Goal: Transaction & Acquisition: Purchase product/service

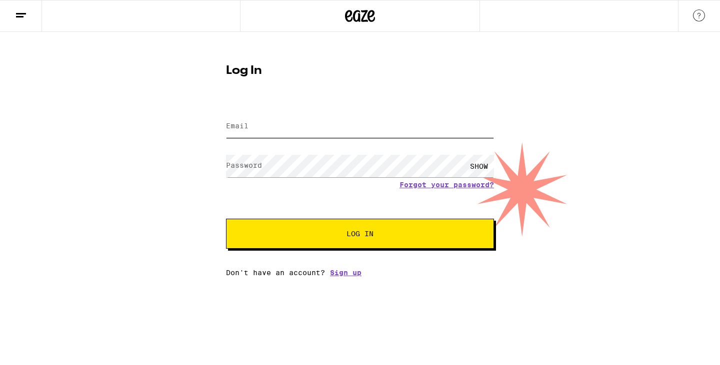
type input "[PERSON_NAME][EMAIL_ADDRESS][PERSON_NAME][DOMAIN_NAME]"
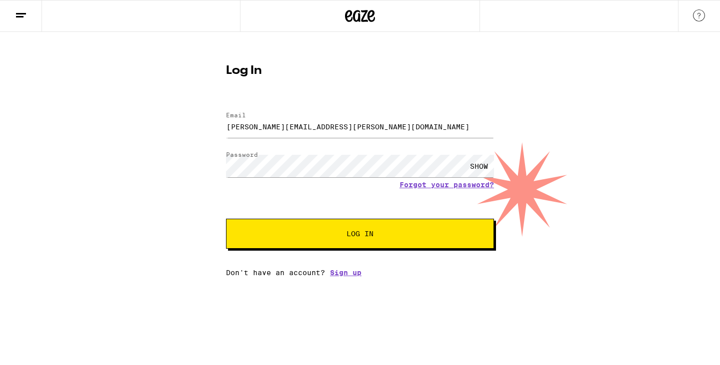
click at [297, 234] on span "Log In" at bounding box center [359, 233] width 187 height 7
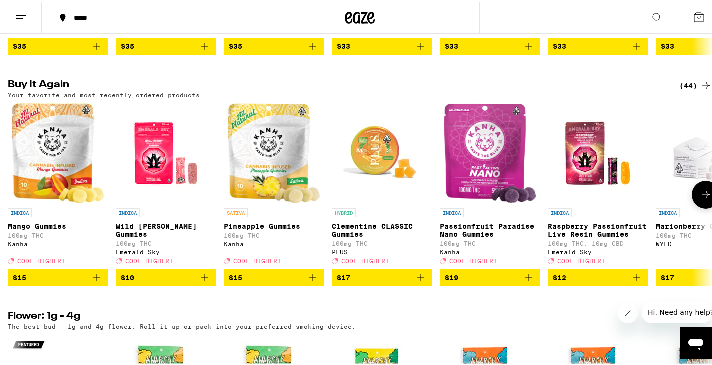
scroll to position [1020, 0]
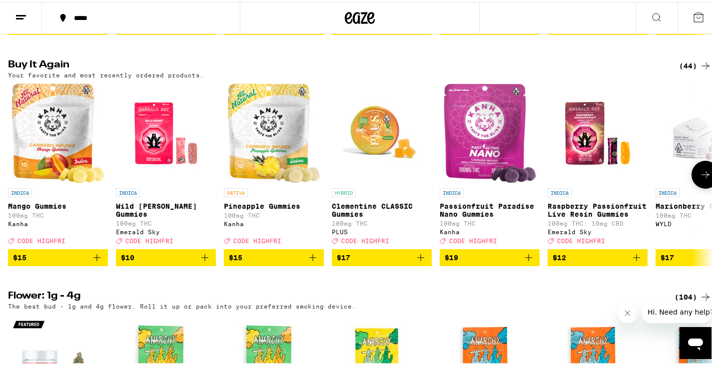
click at [83, 262] on span "$15" at bounding box center [58, 256] width 90 height 12
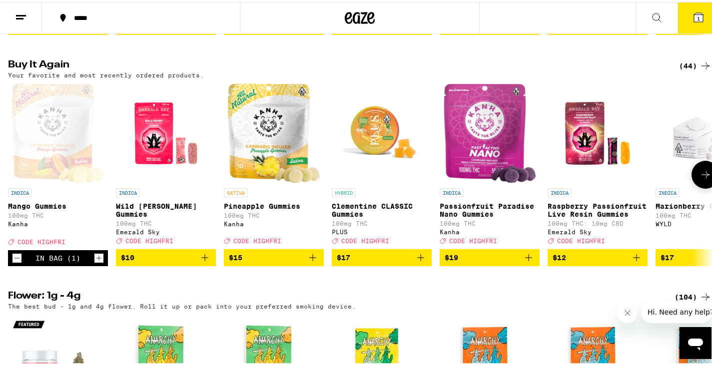
scroll to position [1052, 0]
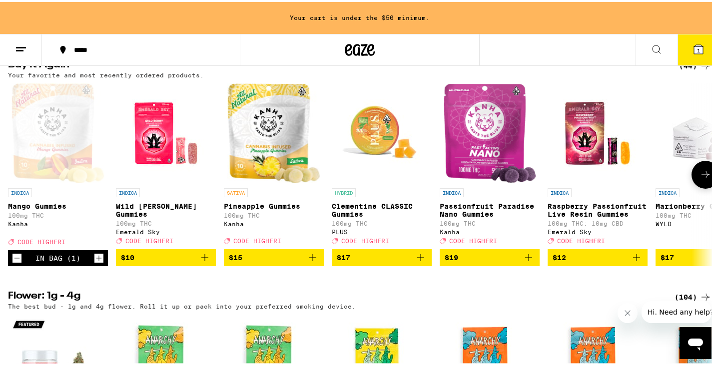
click at [100, 262] on icon "Increment" at bounding box center [98, 256] width 9 height 12
click at [196, 262] on span "$10" at bounding box center [166, 256] width 90 height 12
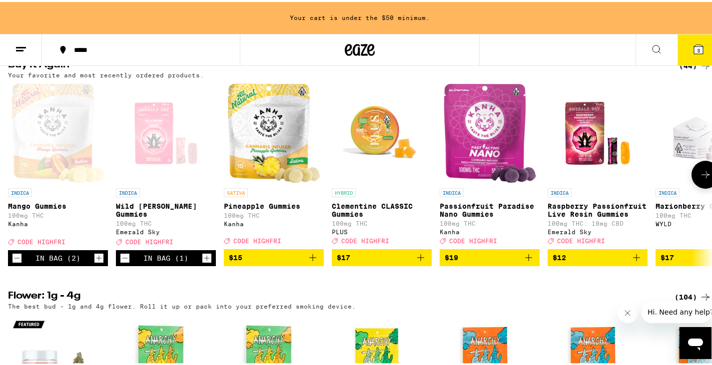
click at [209, 262] on icon "Increment" at bounding box center [206, 256] width 9 height 12
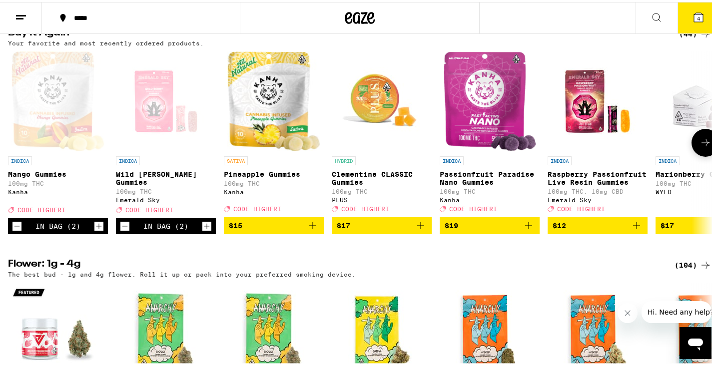
scroll to position [1020, 0]
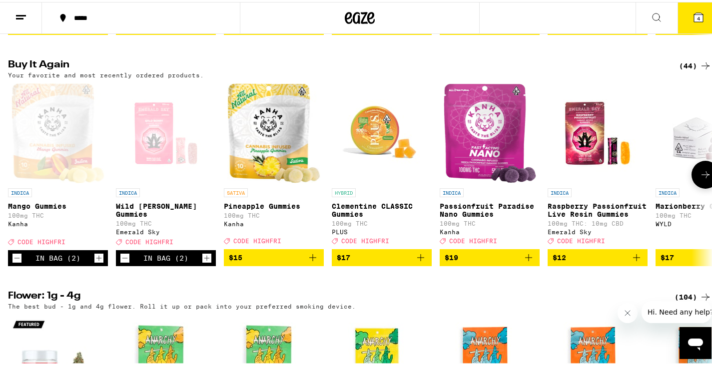
click at [312, 262] on icon "Add to bag" at bounding box center [313, 256] width 12 height 12
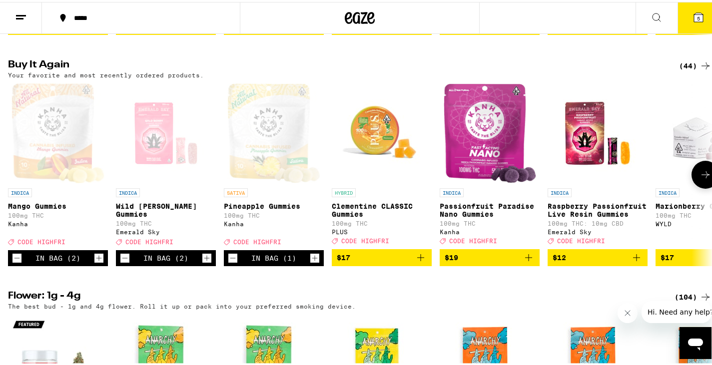
click at [312, 262] on icon "Increment" at bounding box center [314, 256] width 9 height 12
click at [527, 262] on icon "Add to bag" at bounding box center [529, 256] width 12 height 12
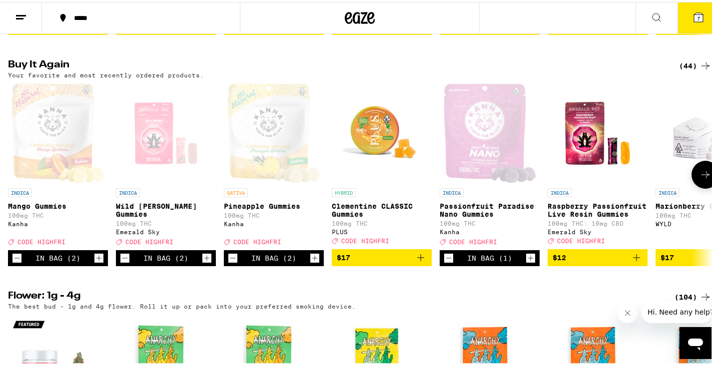
click at [527, 262] on icon "Increment" at bounding box center [530, 256] width 9 height 12
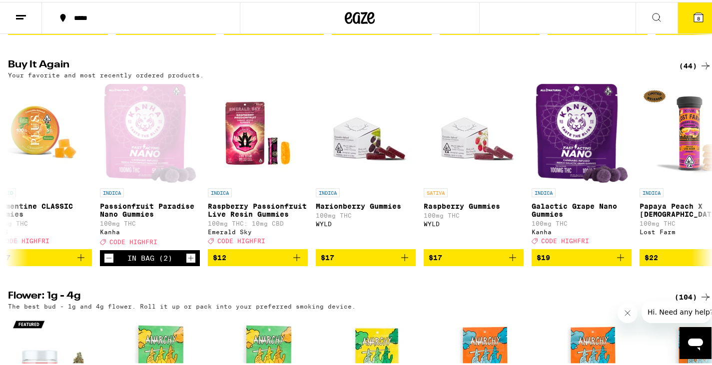
scroll to position [0, 360]
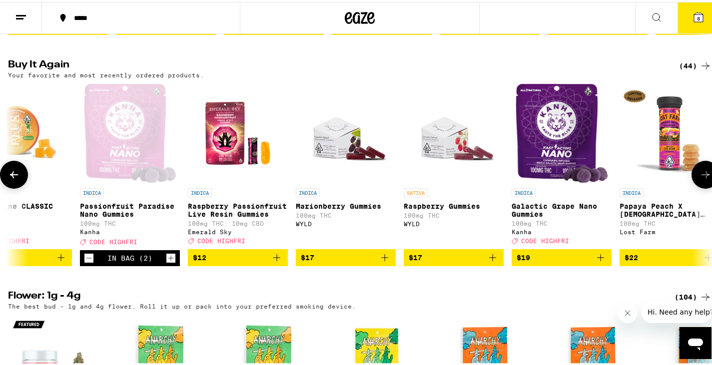
click at [384, 262] on icon "Add to bag" at bounding box center [385, 256] width 12 height 12
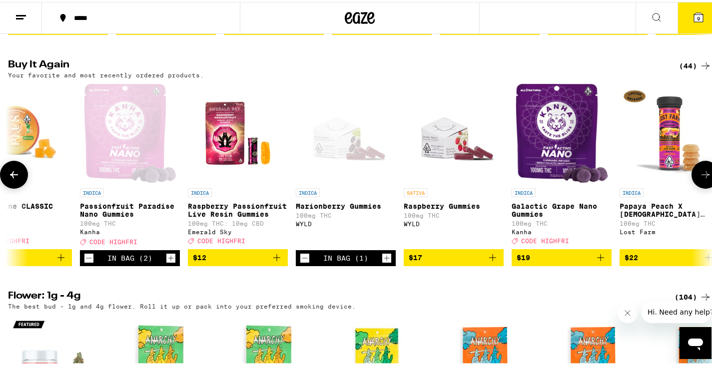
click at [491, 262] on icon "Add to bag" at bounding box center [493, 256] width 12 height 12
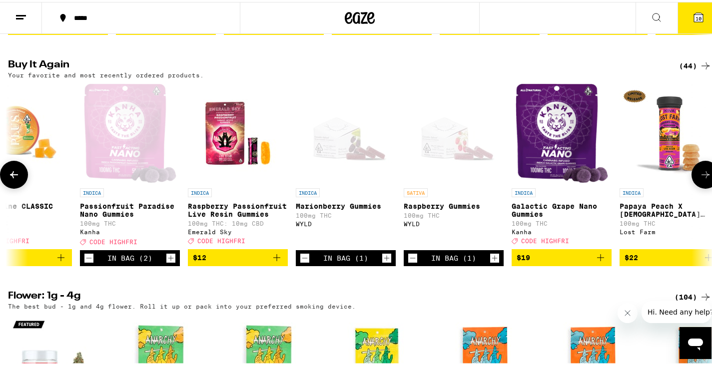
click at [601, 259] on icon "Add to bag" at bounding box center [600, 255] width 7 height 7
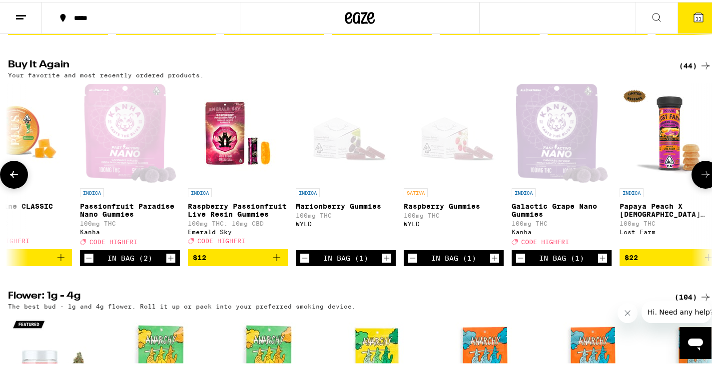
click at [601, 262] on icon "Increment" at bounding box center [602, 256] width 9 height 12
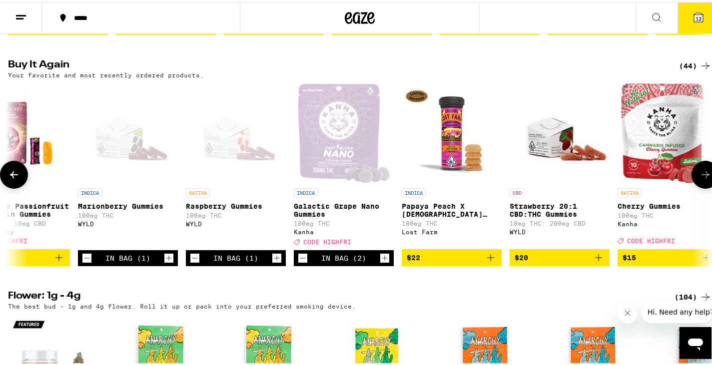
scroll to position [0, 580]
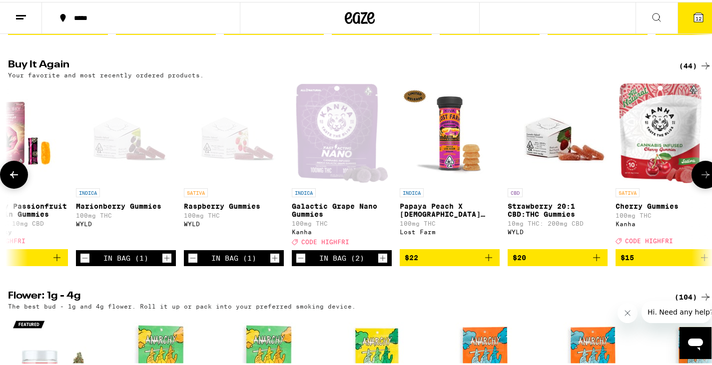
click at [489, 262] on icon "Add to bag" at bounding box center [489, 256] width 12 height 12
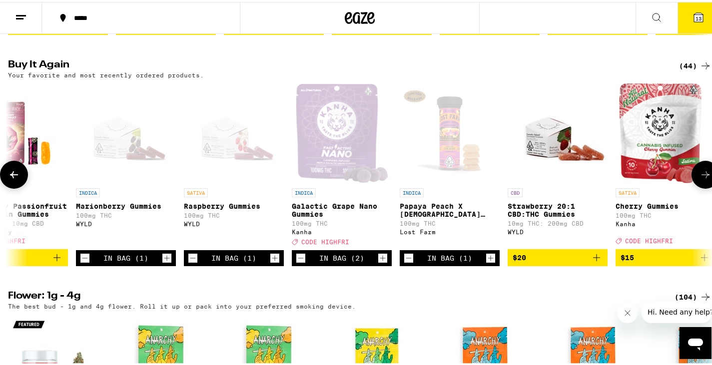
click at [490, 262] on icon "Increment" at bounding box center [490, 256] width 9 height 12
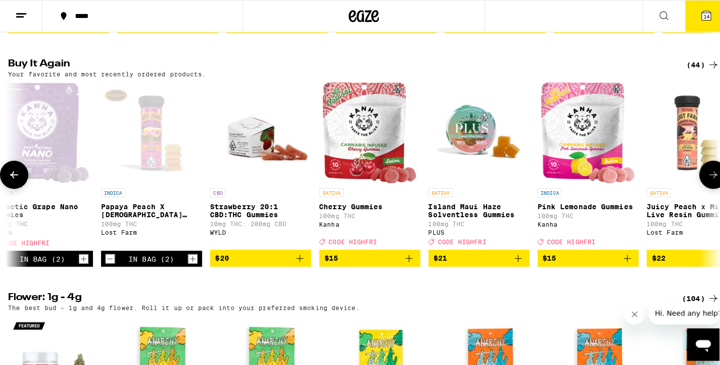
scroll to position [0, 900]
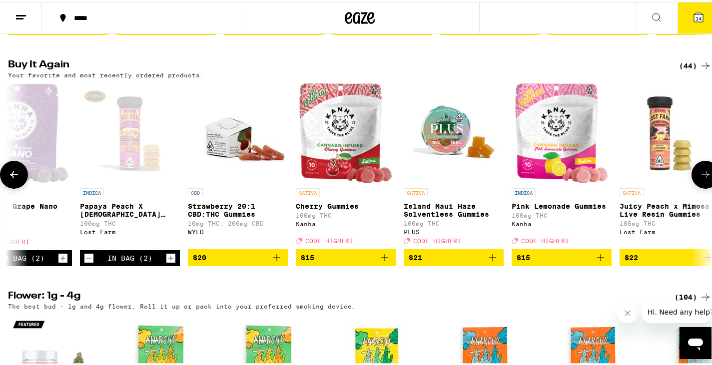
click at [490, 262] on icon "Add to bag" at bounding box center [493, 256] width 12 height 12
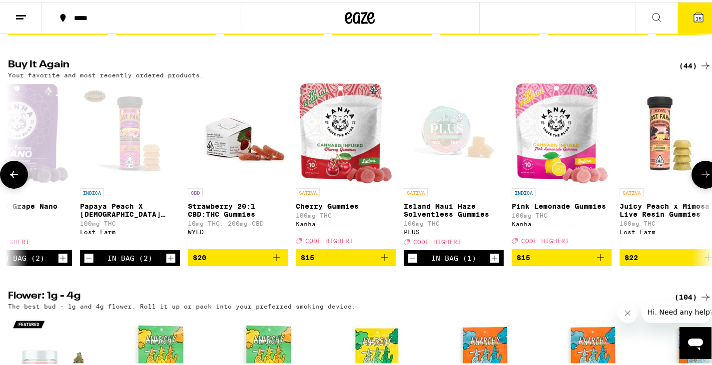
click at [496, 262] on icon "Increment" at bounding box center [494, 256] width 9 height 12
click at [696, 16] on span "16" at bounding box center [699, 16] width 6 height 6
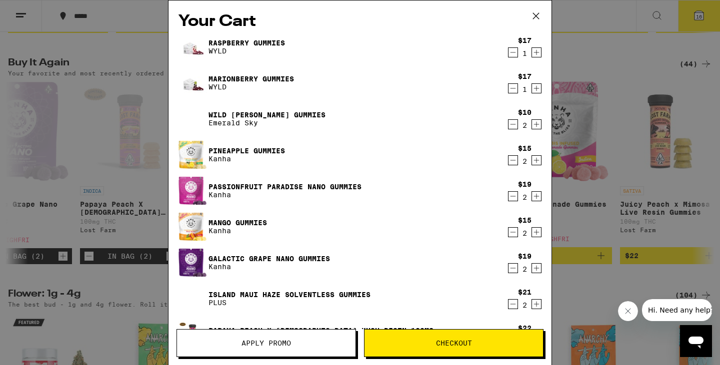
click at [449, 340] on span "Checkout" at bounding box center [454, 343] width 36 height 7
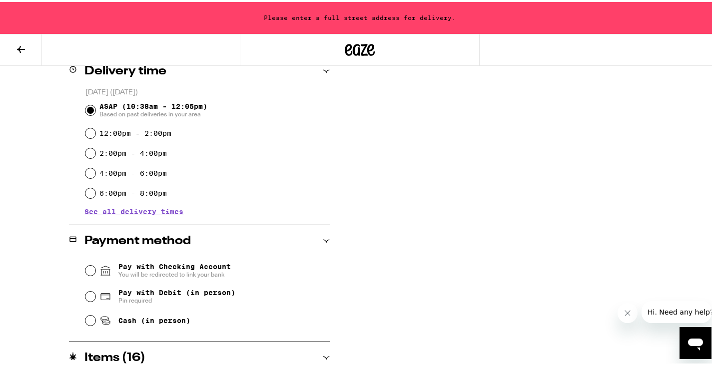
scroll to position [260, 0]
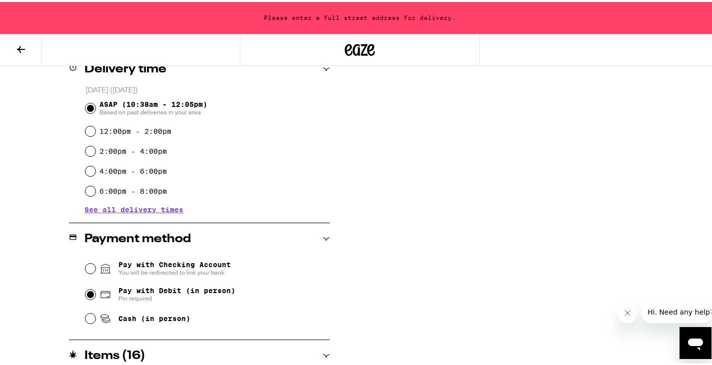
click at [87, 293] on input "Pay with Debit (in person) Pin required" at bounding box center [90, 293] width 10 height 10
radio input "true"
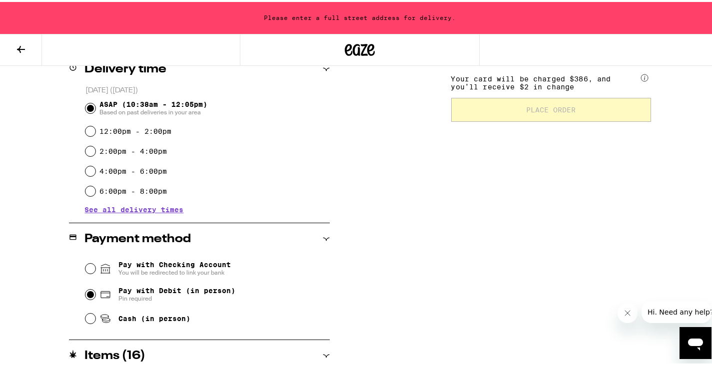
click at [325, 280] on div "Pay with Checking Account You will be redirected to link your bank" at bounding box center [207, 267] width 244 height 26
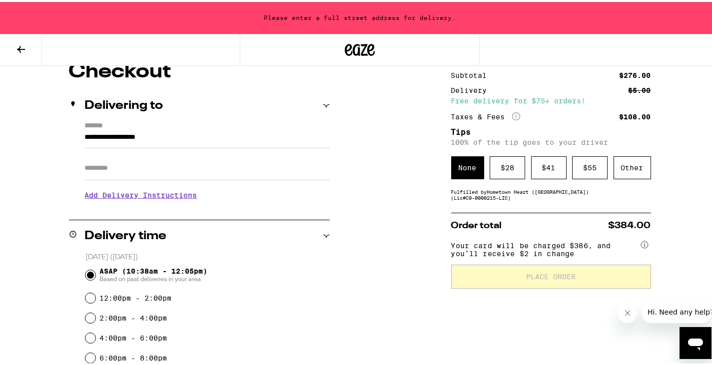
scroll to position [69, 0]
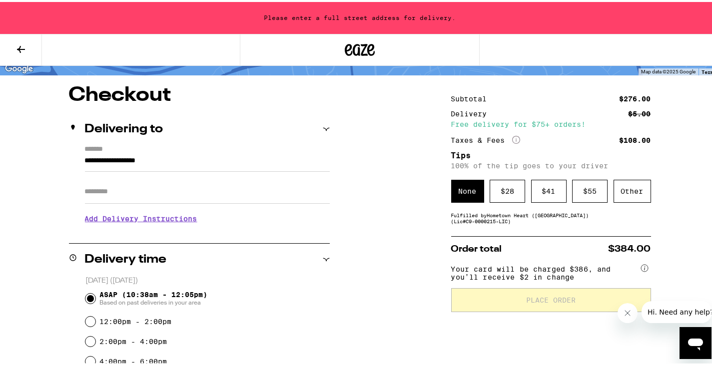
click at [115, 216] on h3 "Add Delivery Instructions" at bounding box center [207, 216] width 245 height 23
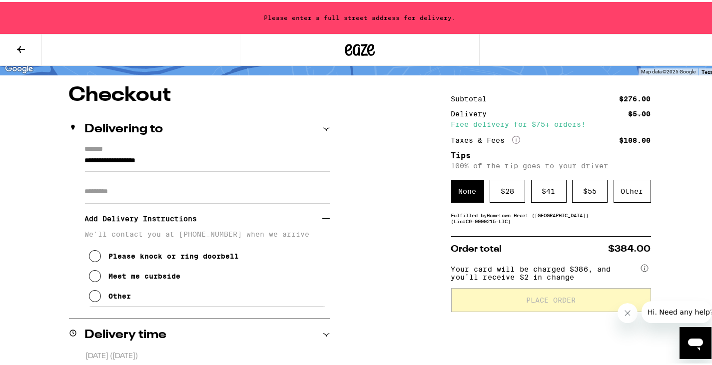
click at [93, 257] on icon at bounding box center [95, 254] width 12 height 12
click at [326, 126] on icon at bounding box center [326, 127] width 6 height 3
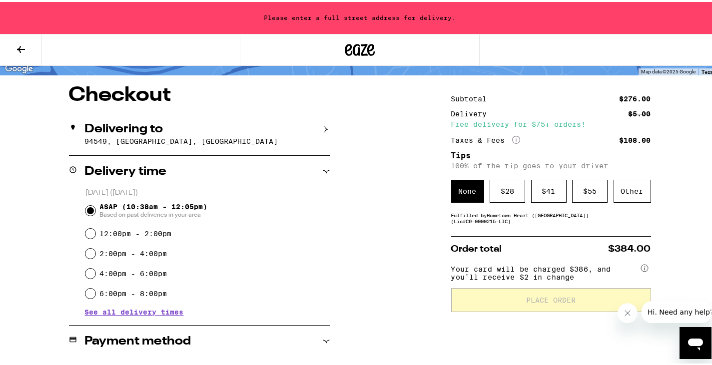
click at [326, 126] on icon at bounding box center [326, 127] width 7 height 7
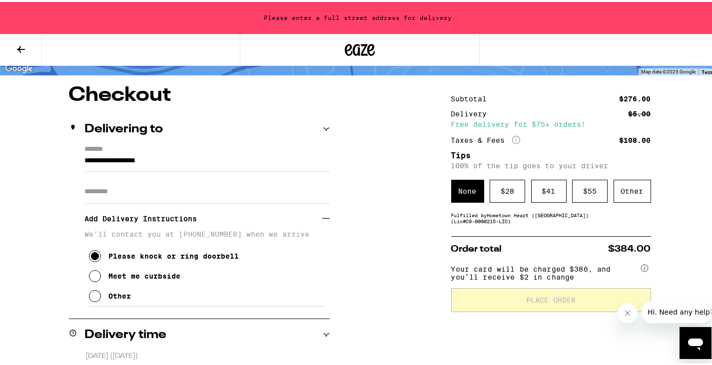
click at [85, 158] on input "**********" at bounding box center [207, 161] width 245 height 17
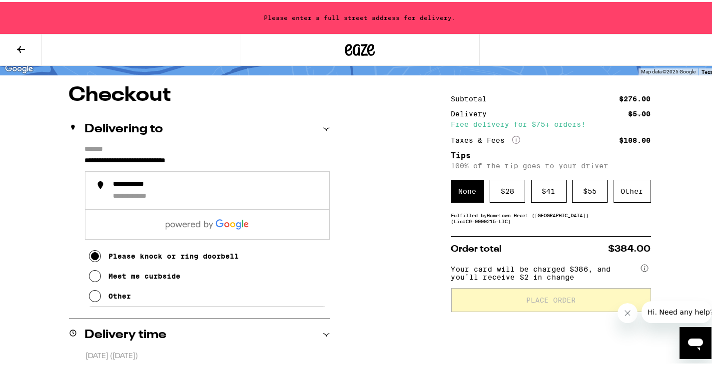
click at [301, 255] on div "Please knock or ring doorbell Meet me curbside Other" at bounding box center [207, 270] width 245 height 68
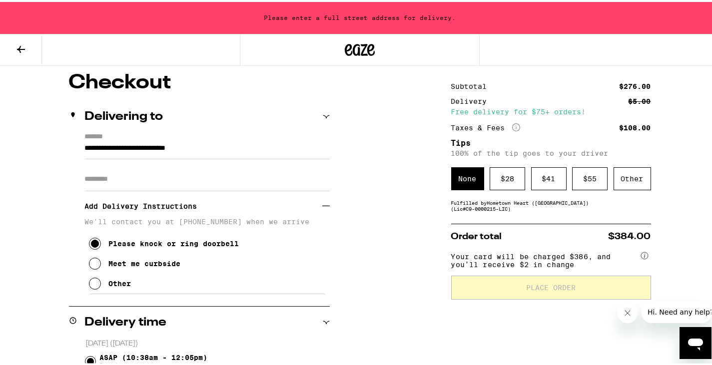
scroll to position [85, 0]
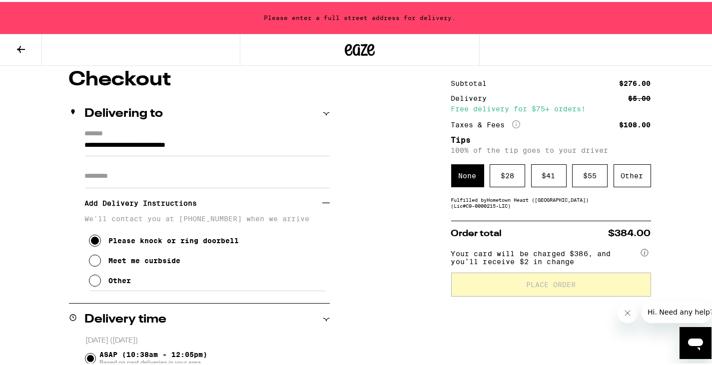
click at [324, 112] on icon at bounding box center [326, 111] width 6 height 3
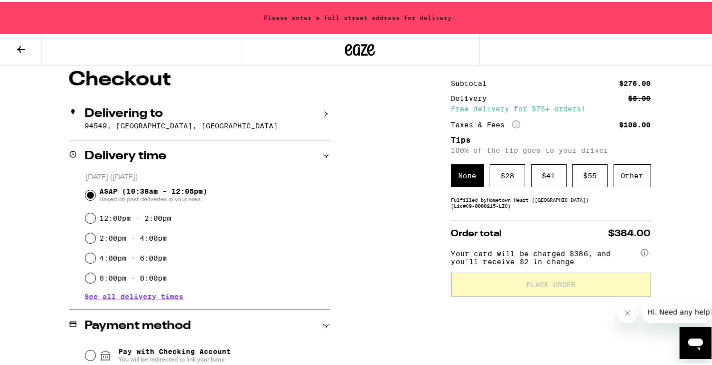
click at [325, 112] on icon at bounding box center [326, 112] width 3 height 6
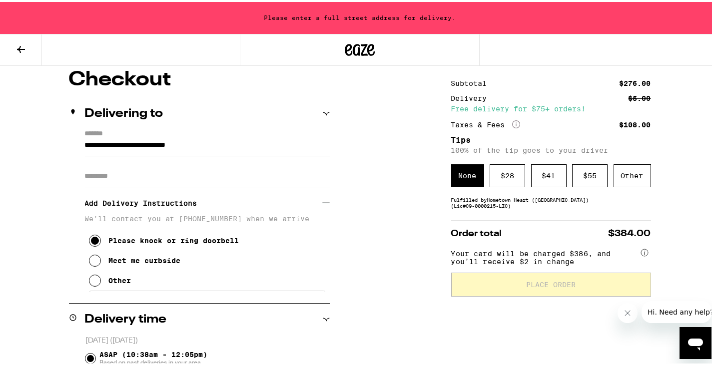
click at [102, 135] on label "*******" at bounding box center [207, 132] width 245 height 9
click at [102, 137] on input "**********" at bounding box center [207, 145] width 245 height 17
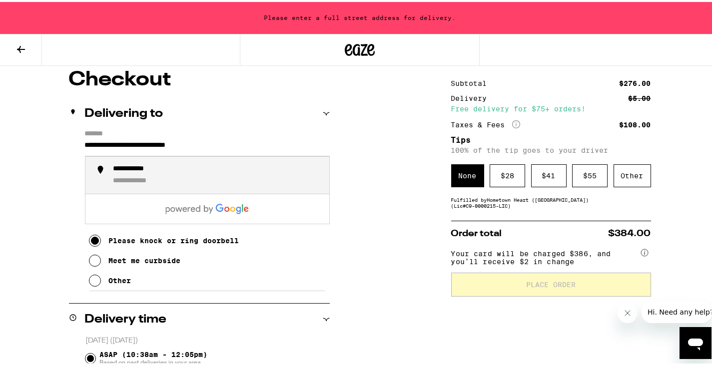
click at [127, 174] on div "**********" at bounding box center [217, 173] width 208 height 21
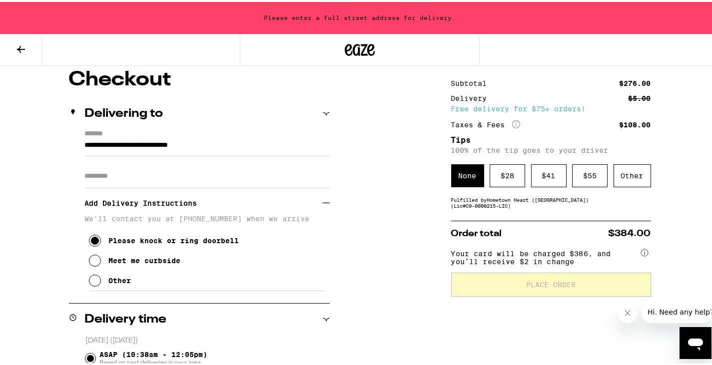
scroll to position [53, 0]
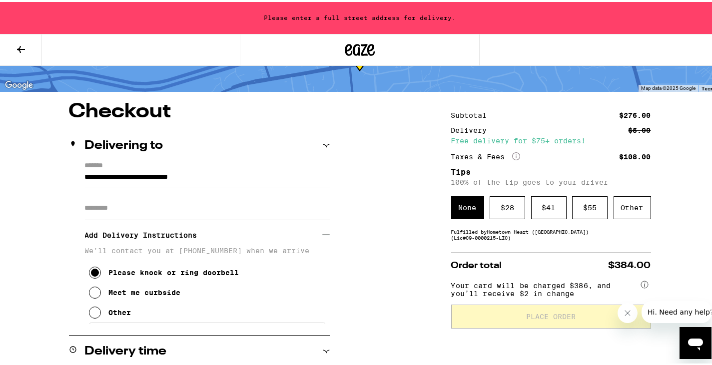
type input "**********"
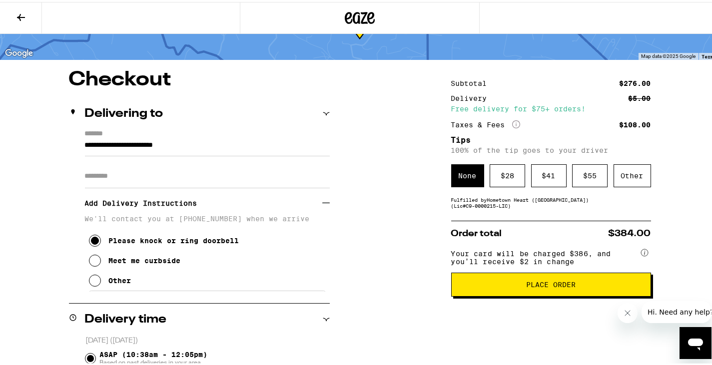
click at [519, 286] on span "Place Order" at bounding box center [551, 282] width 183 height 7
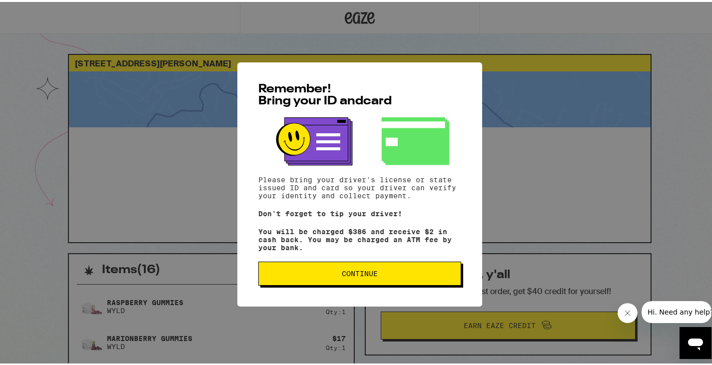
click at [368, 268] on button "Continue" at bounding box center [359, 272] width 203 height 24
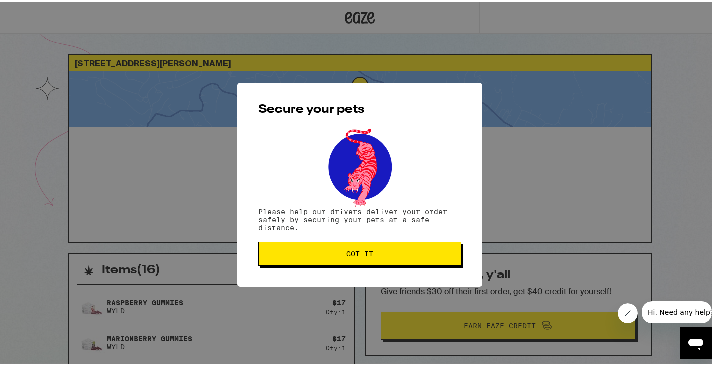
click at [347, 250] on span "Got it" at bounding box center [359, 251] width 27 height 7
